Goal: Task Accomplishment & Management: Complete application form

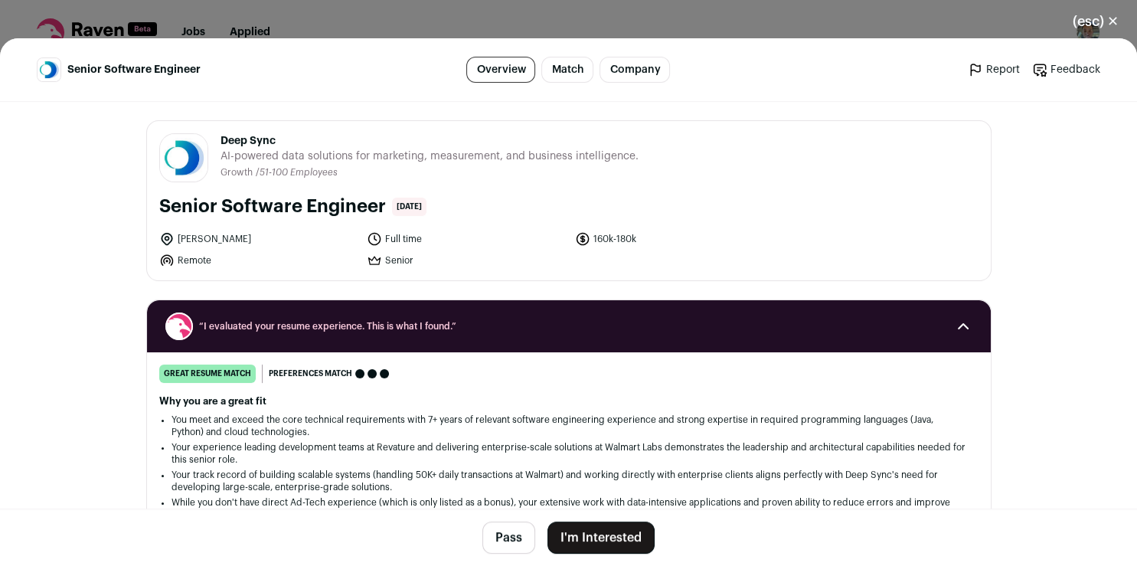
click at [576, 541] on button "I'm Interested" at bounding box center [601, 537] width 107 height 32
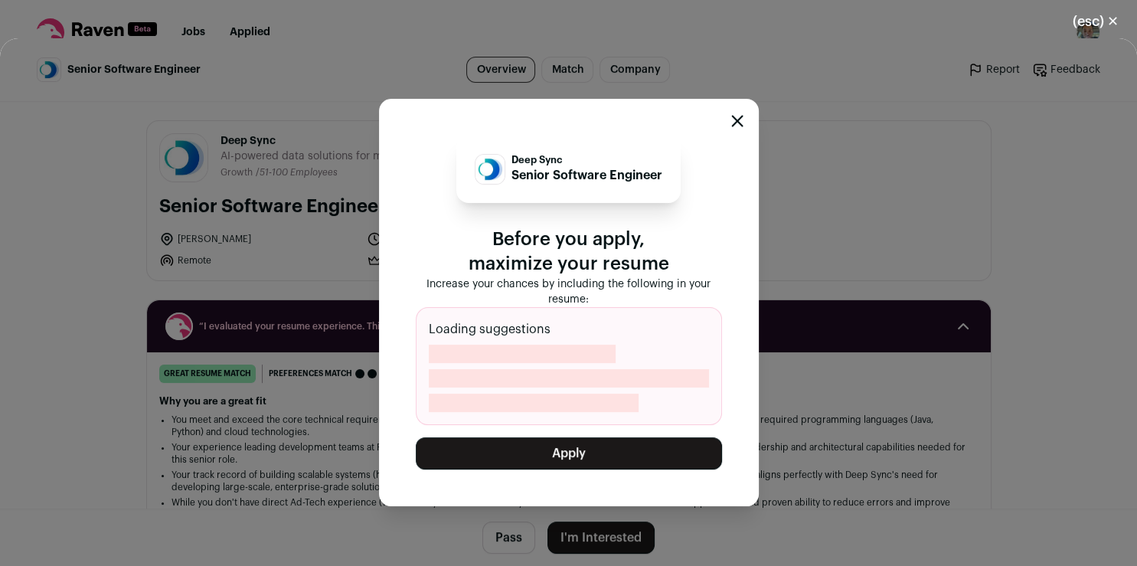
click at [570, 452] on button "Apply" at bounding box center [569, 453] width 306 height 32
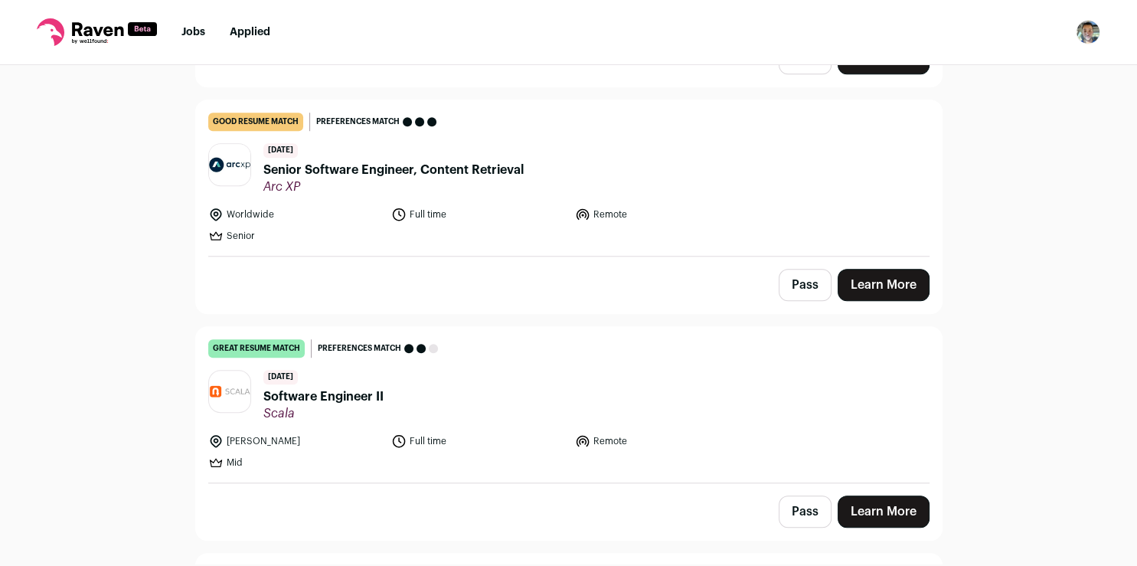
scroll to position [1032, 0]
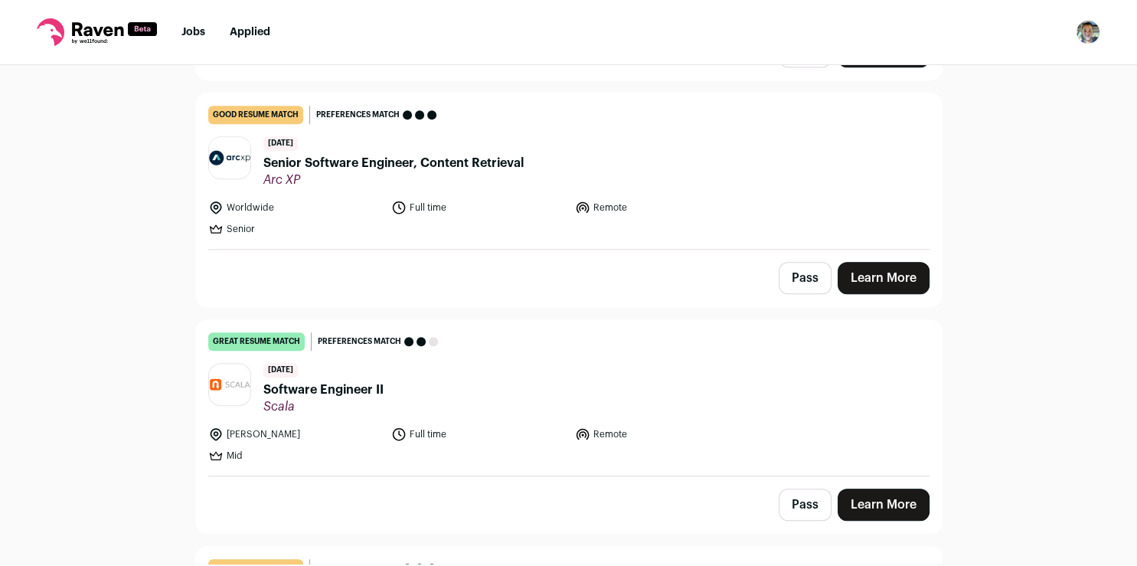
click at [922, 503] on link "Learn More" at bounding box center [884, 505] width 92 height 32
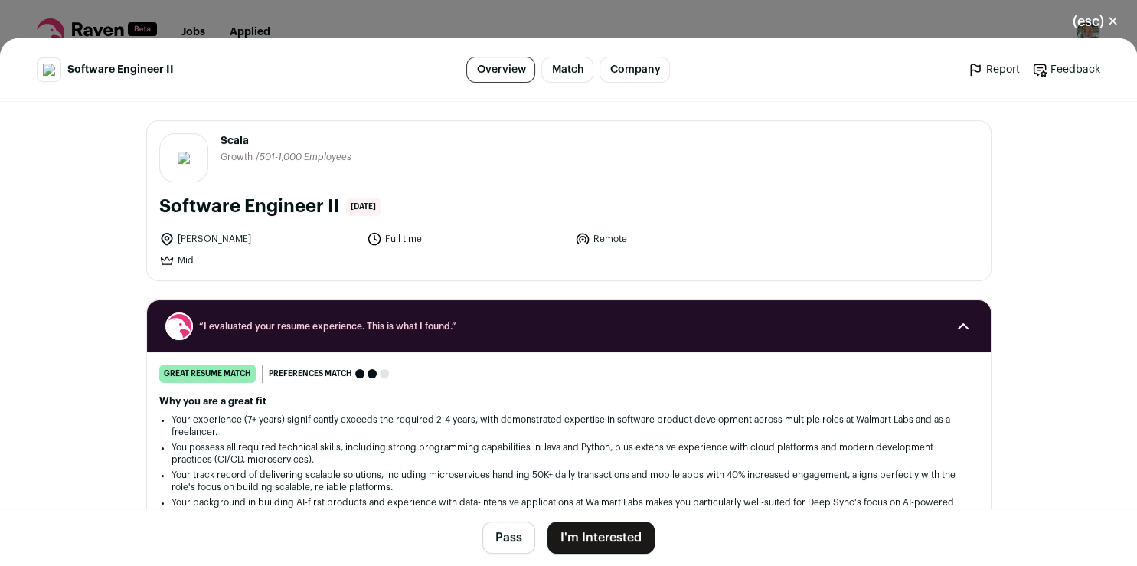
click at [606, 538] on button "I'm Interested" at bounding box center [601, 537] width 107 height 32
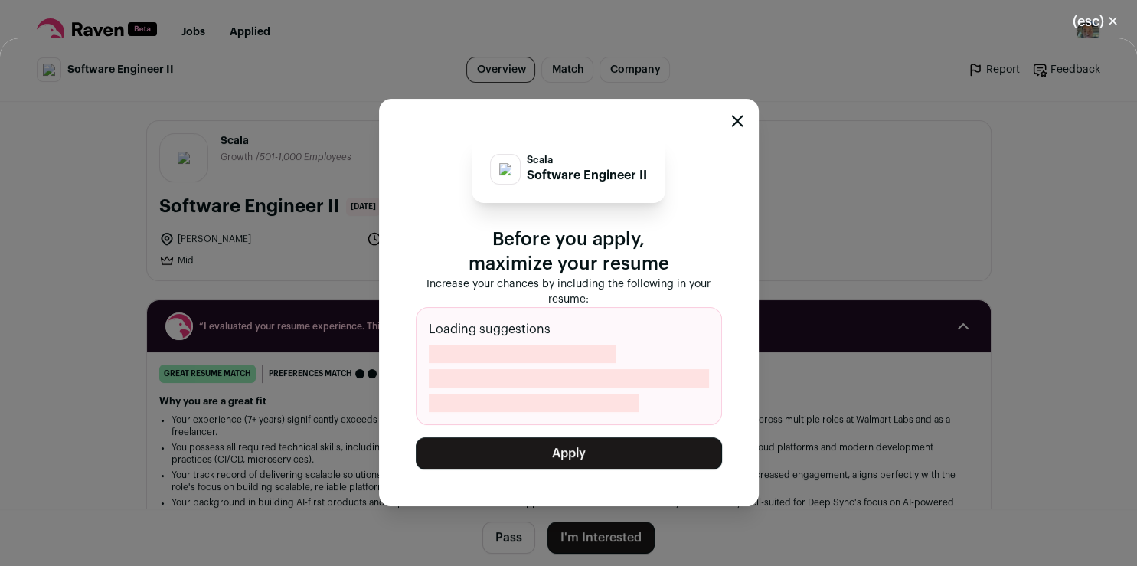
click at [584, 445] on button "Apply" at bounding box center [569, 453] width 306 height 32
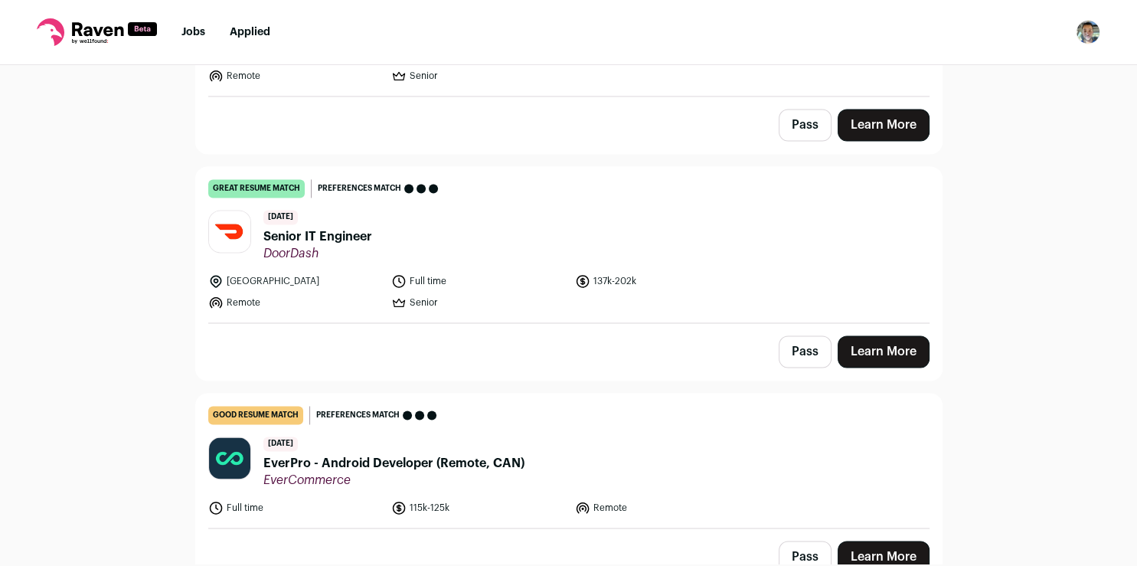
scroll to position [2267, 0]
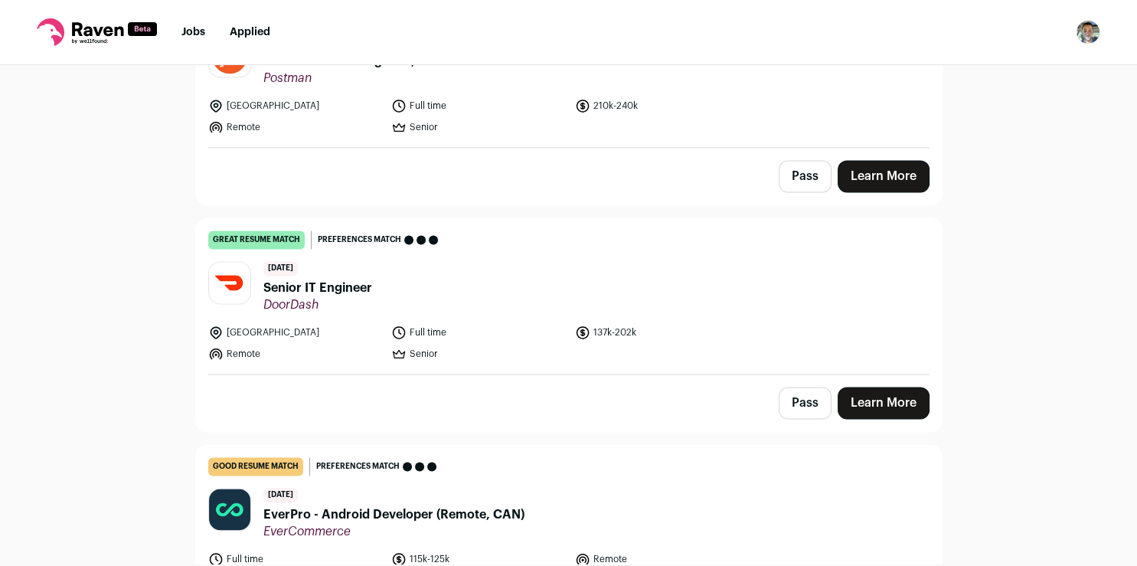
click at [878, 394] on link "Learn More" at bounding box center [884, 403] width 92 height 32
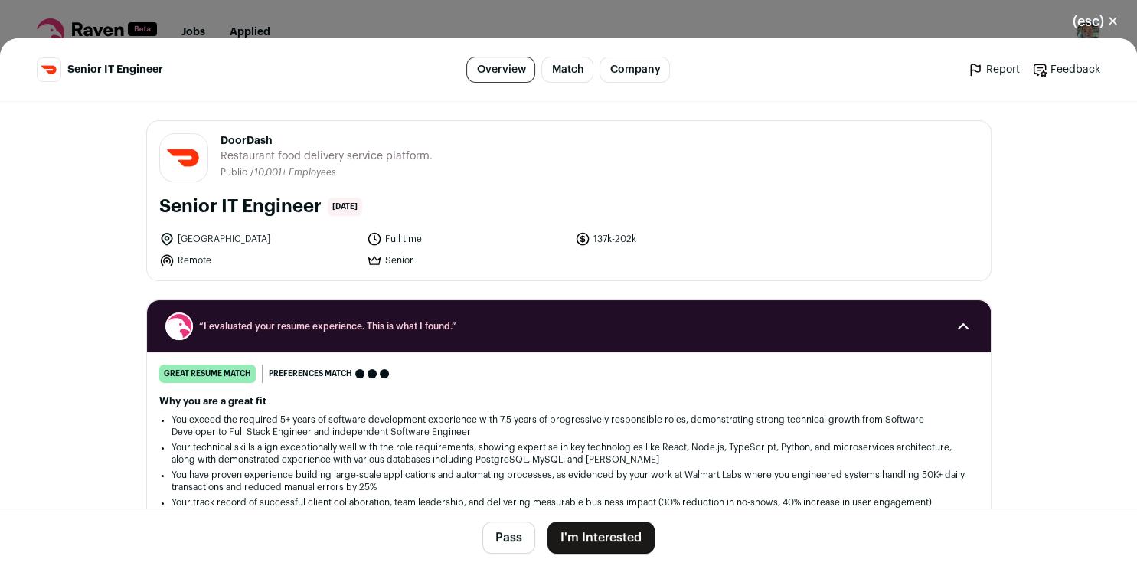
click at [584, 534] on button "I'm Interested" at bounding box center [601, 537] width 107 height 32
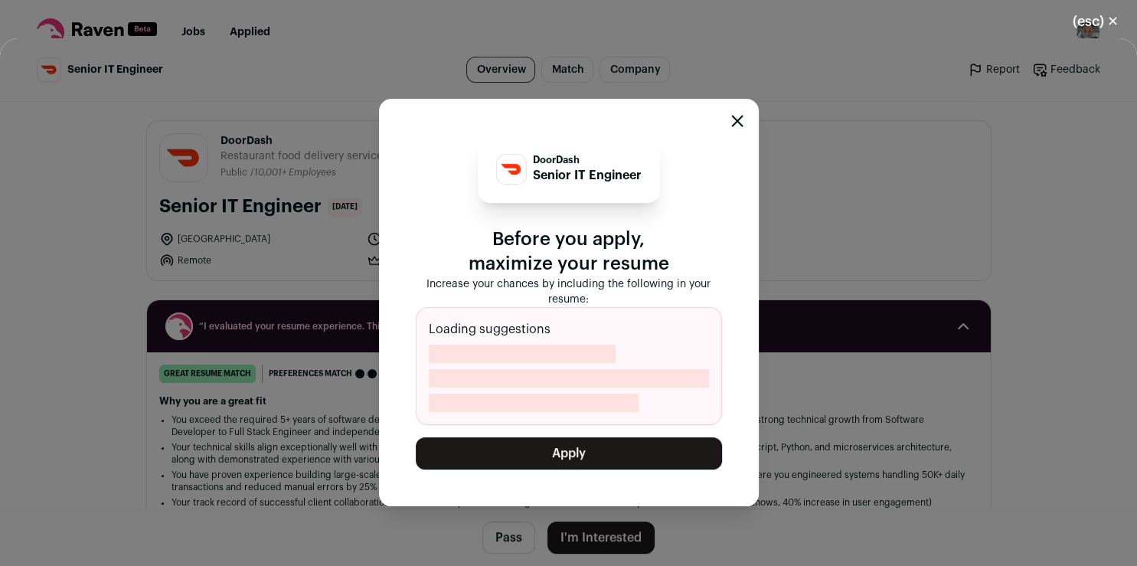
click at [580, 459] on button "Apply" at bounding box center [569, 453] width 306 height 32
